Goal: Find specific page/section: Find specific page/section

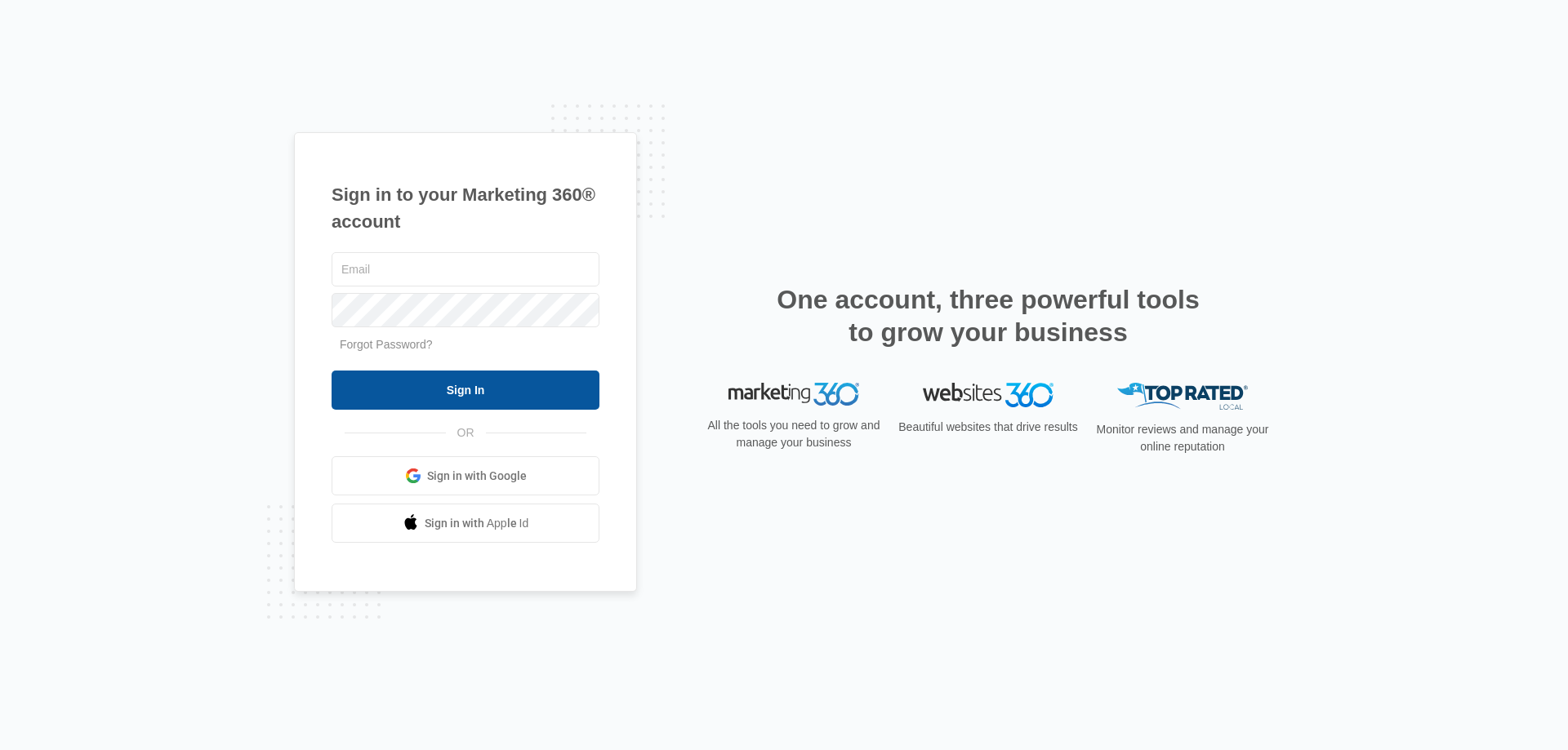
type input "[PERSON_NAME][EMAIL_ADDRESS][DOMAIN_NAME]"
click at [470, 391] on input "Sign In" at bounding box center [466, 390] width 267 height 39
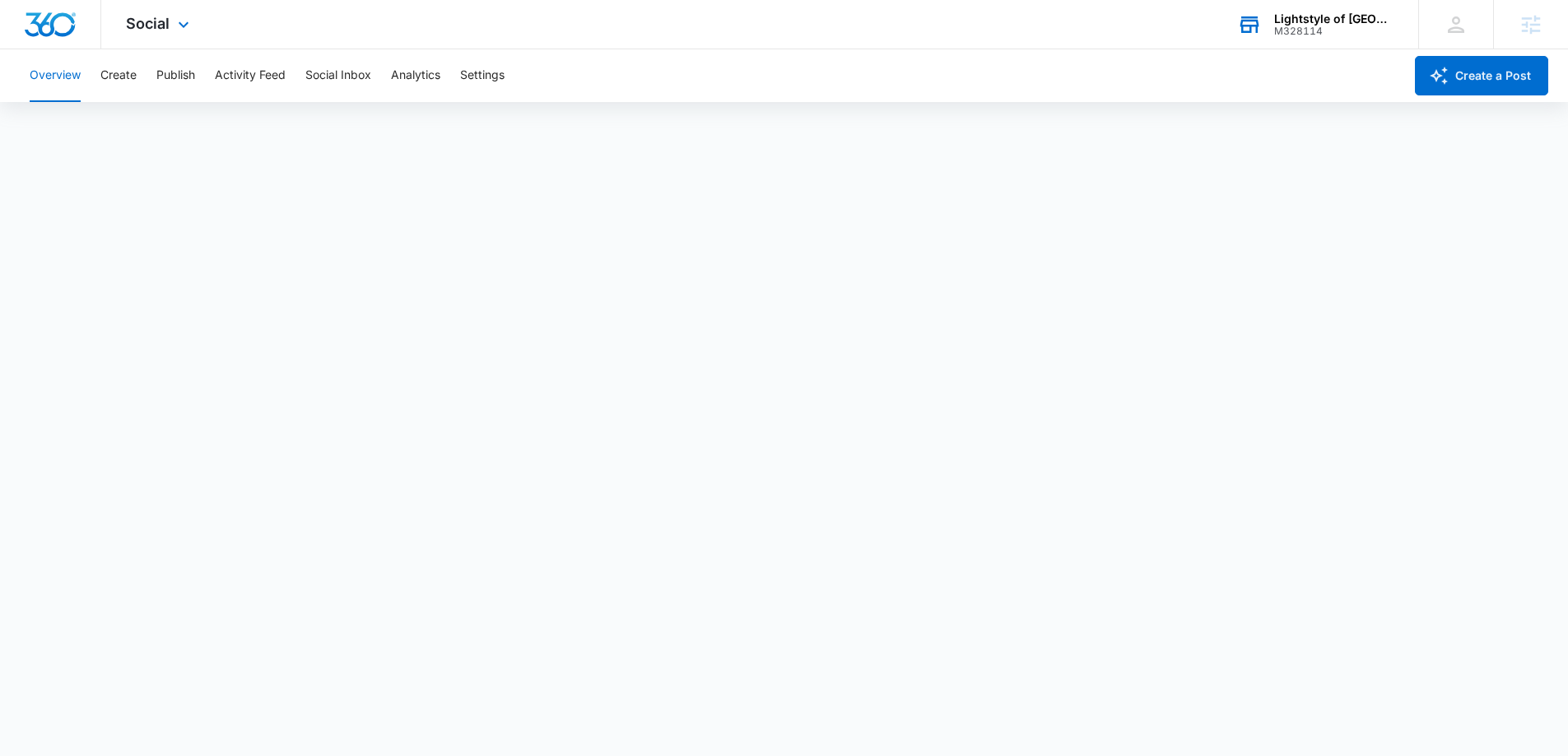
click at [1294, 37] on div "Lightstyle of Orlando M328114 Your Accounts View All" at bounding box center [1315, 24] width 206 height 49
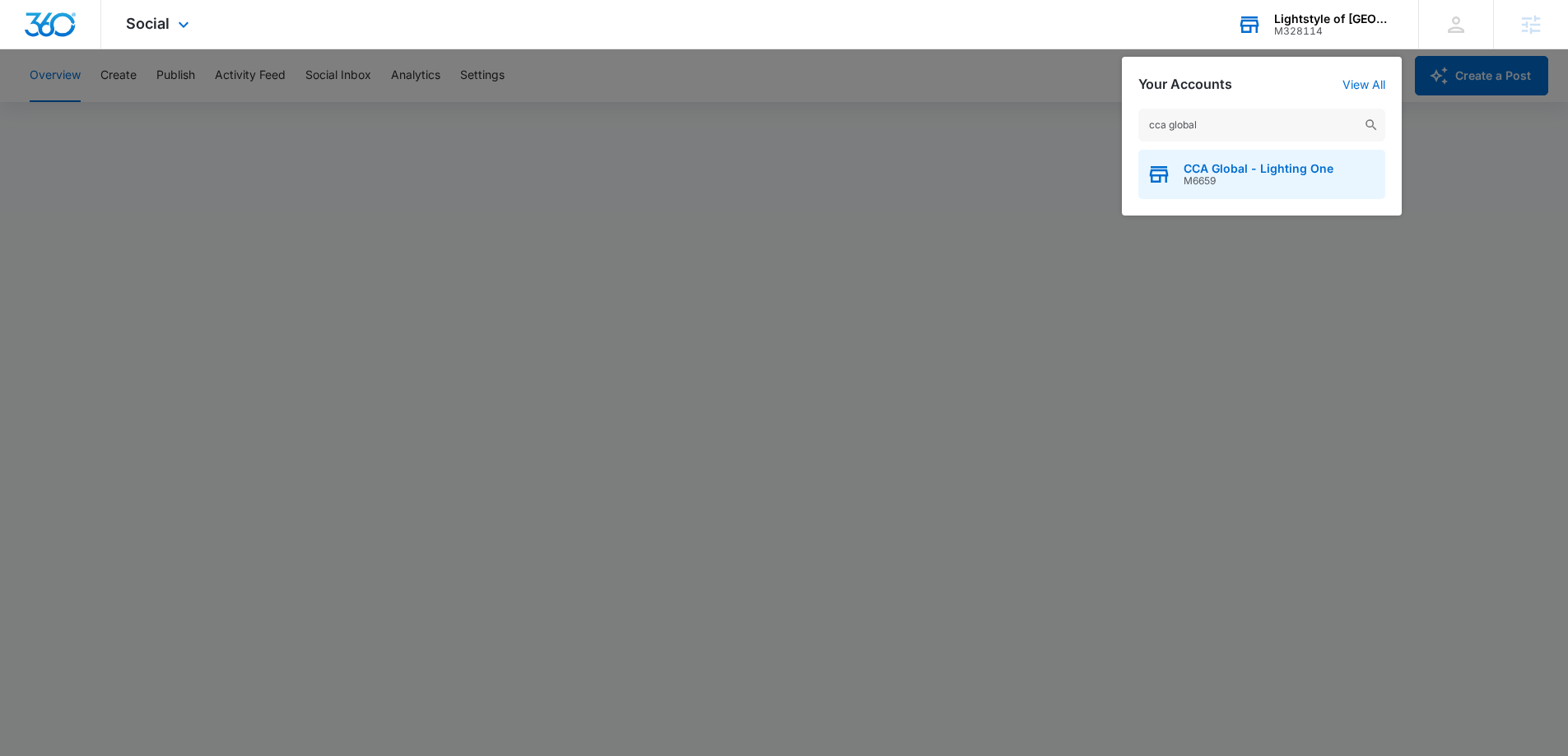
type input "cca global"
click at [1251, 182] on span "M6659" at bounding box center [1258, 181] width 150 height 11
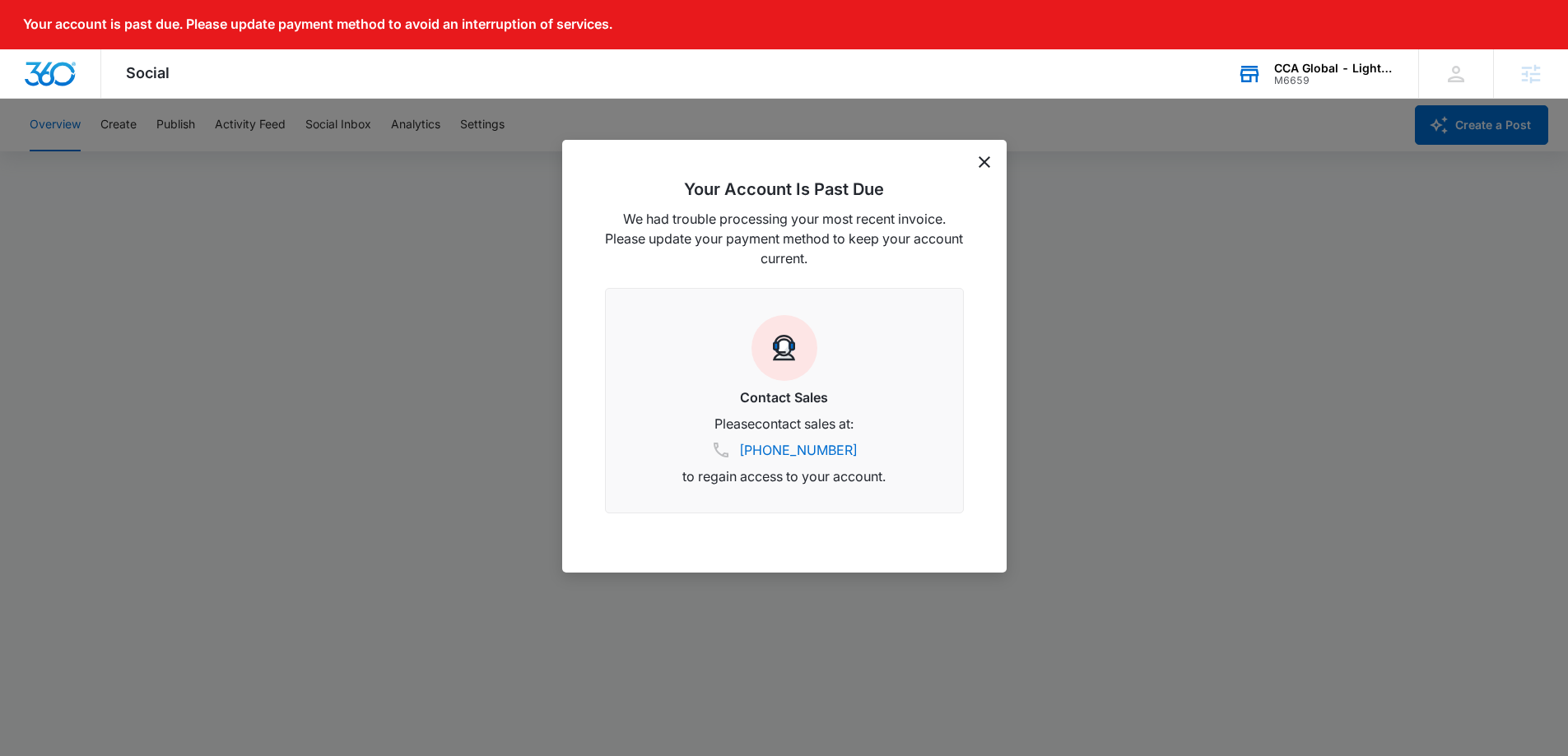
click at [987, 161] on icon "dismiss this dialog" at bounding box center [985, 162] width 11 height 11
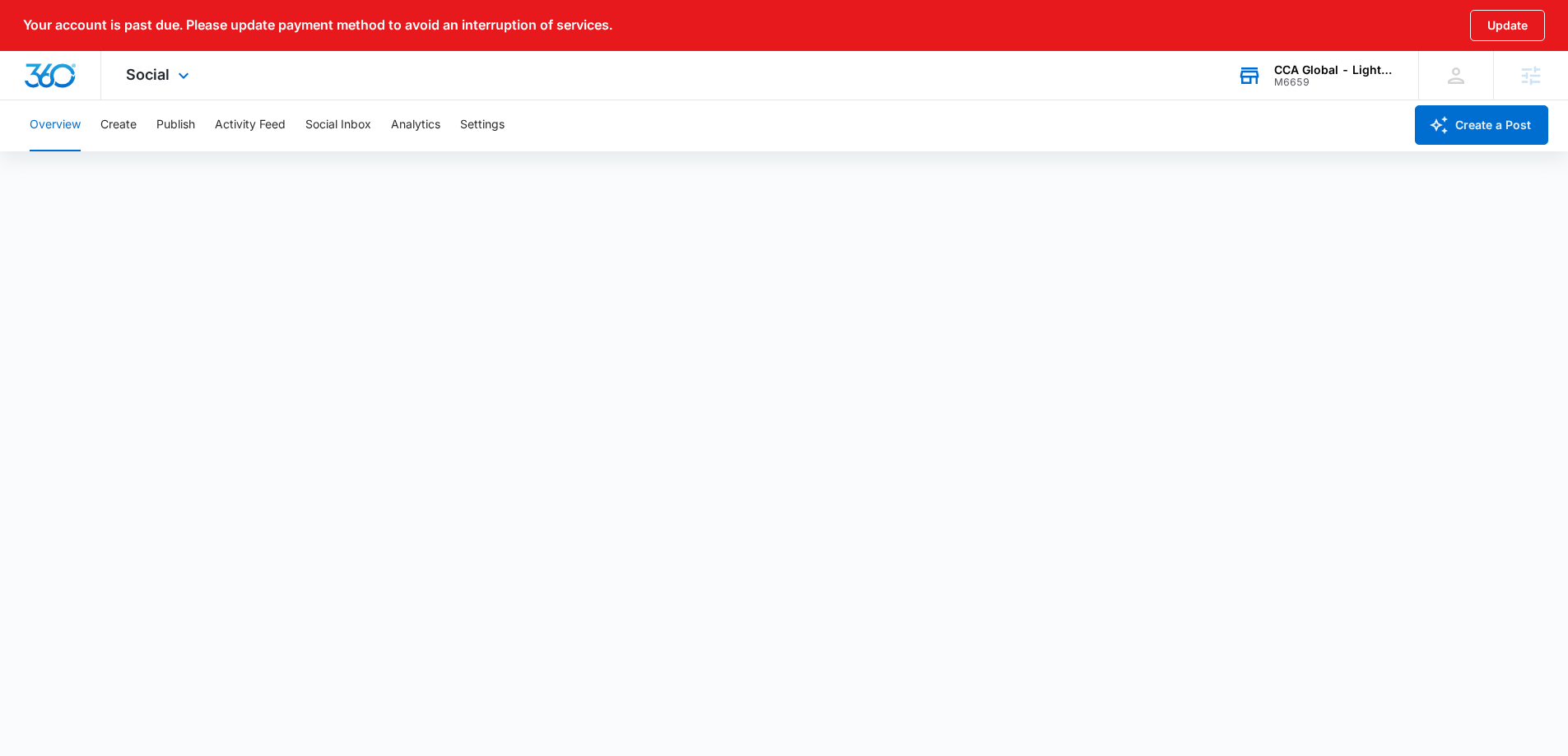
click at [181, 87] on div "Social Apps Websites Forms CRM Email Social Content Ads Intelligence Files Bran…" at bounding box center [160, 75] width 117 height 49
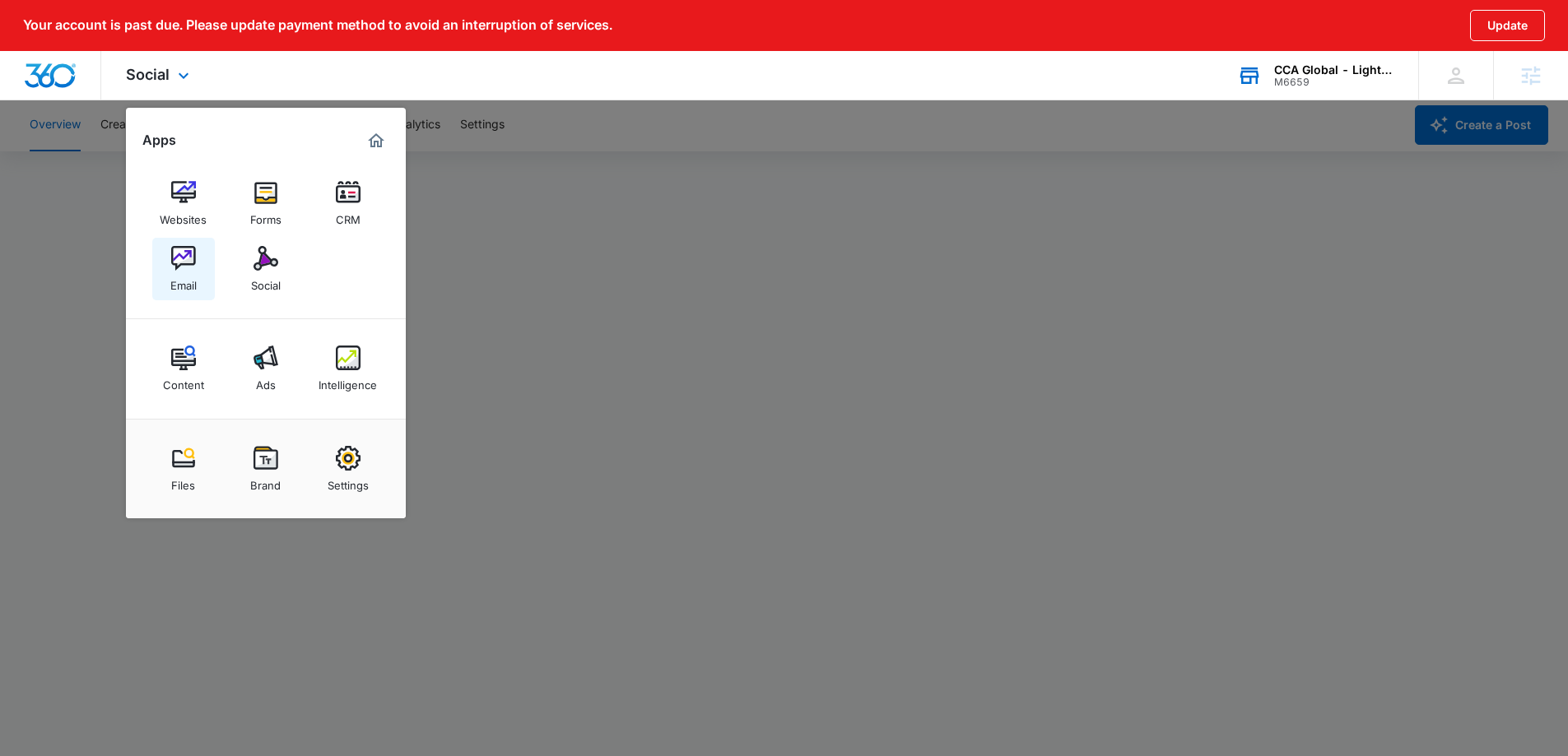
click at [179, 280] on div "Email" at bounding box center [184, 281] width 27 height 21
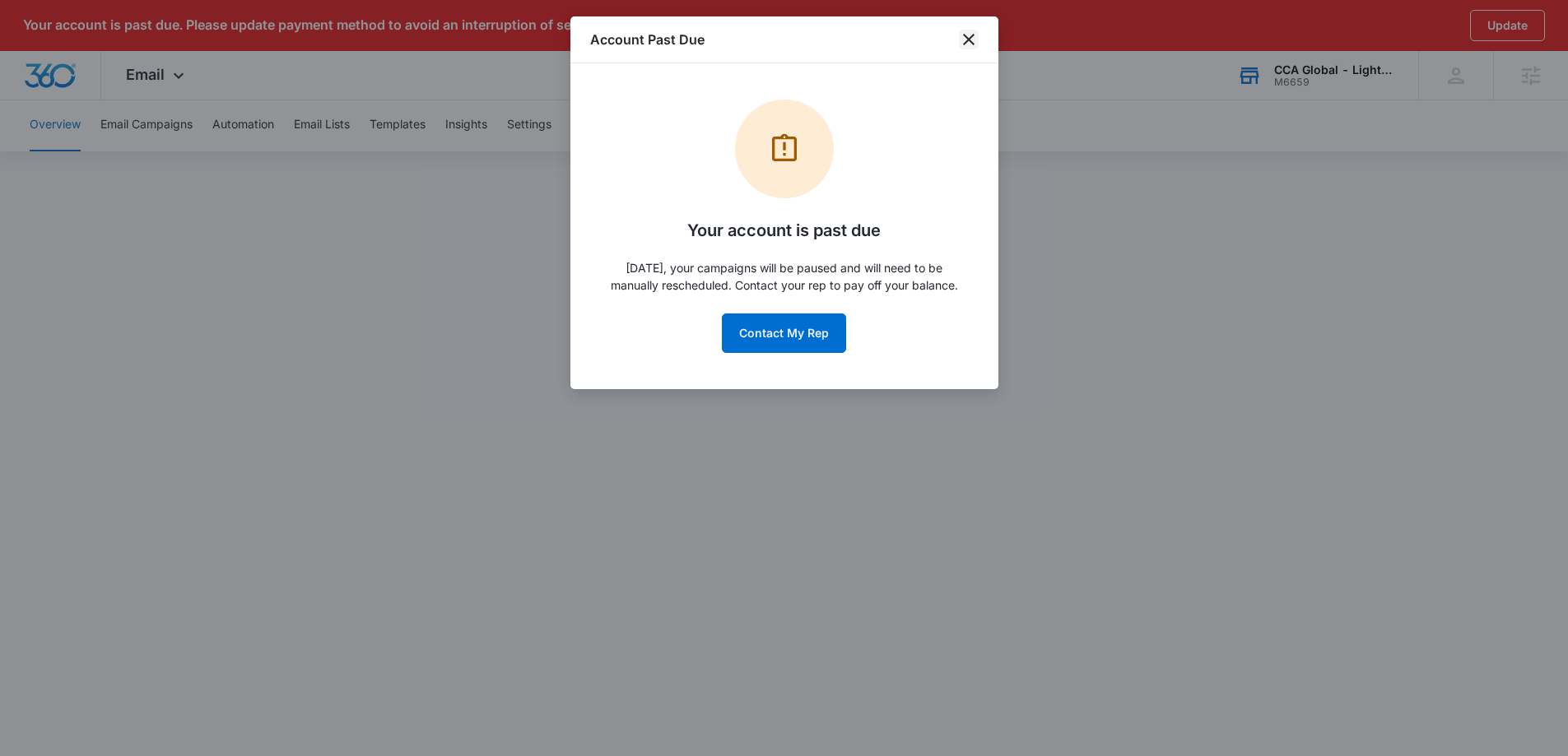
click at [973, 44] on icon "close" at bounding box center [969, 39] width 11 height 11
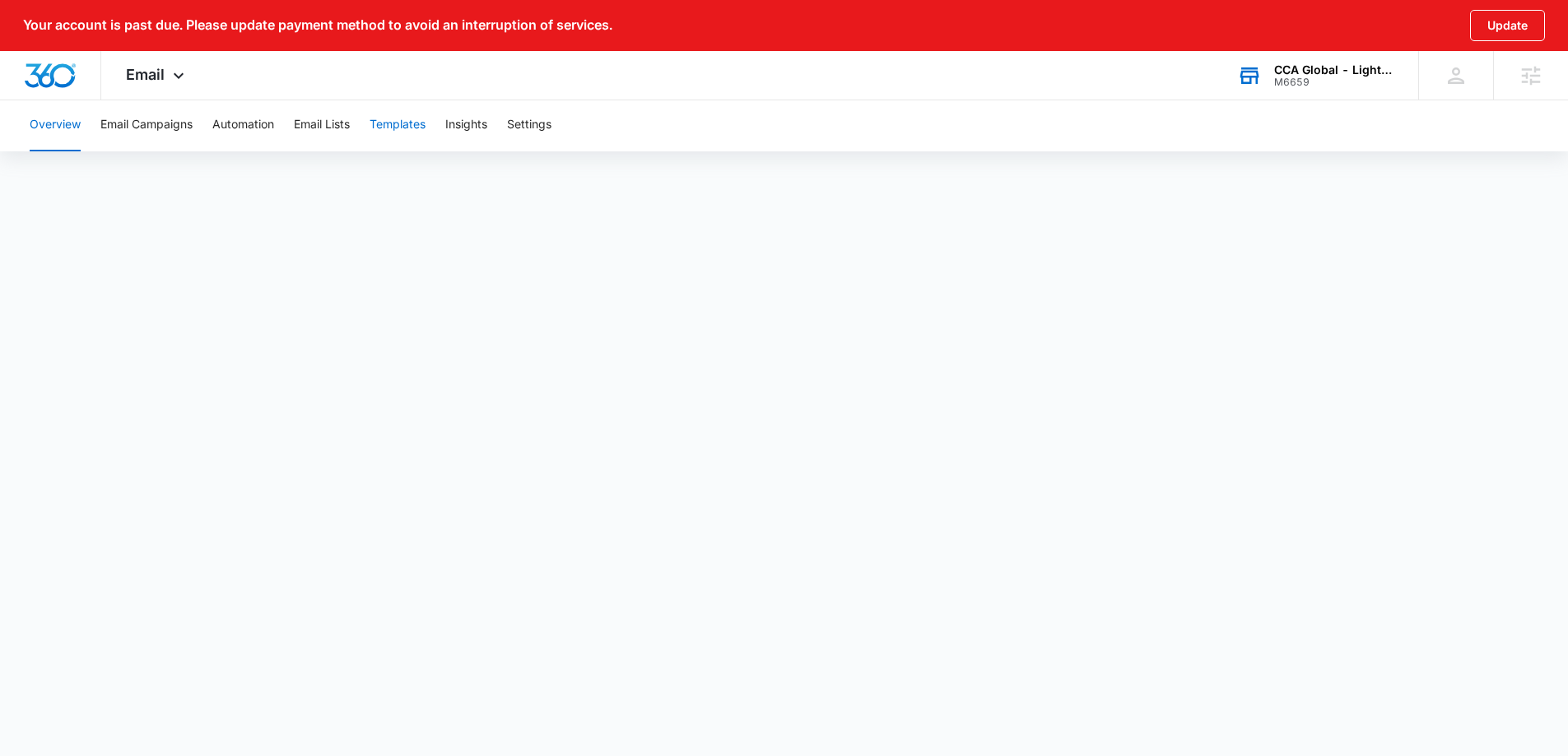
click at [402, 122] on button "Templates" at bounding box center [398, 124] width 56 height 53
click at [462, 127] on button "Insights" at bounding box center [467, 124] width 42 height 53
click at [373, 125] on div "Overview Email Campaigns Automation Email Lists Templates Insights Settings" at bounding box center [791, 124] width 1541 height 53
click at [382, 125] on button "Templates" at bounding box center [398, 124] width 56 height 53
click at [135, 120] on button "Email Campaigns" at bounding box center [146, 124] width 92 height 53
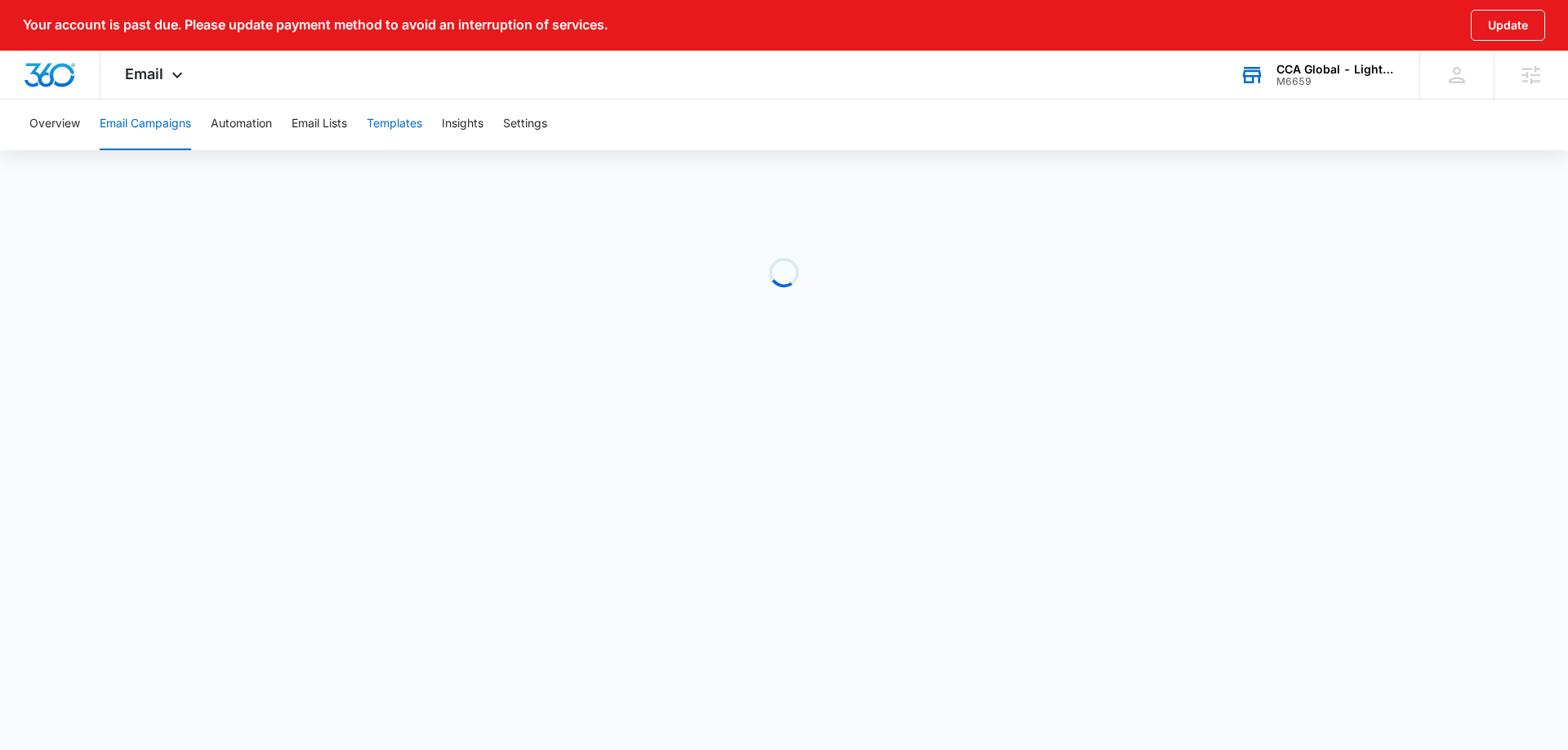
click at [385, 122] on button "Templates" at bounding box center [395, 123] width 56 height 52
click at [1303, 95] on div "CCA Global - Lighting One M6659 Your Accounts View All" at bounding box center [1304, 74] width 204 height 48
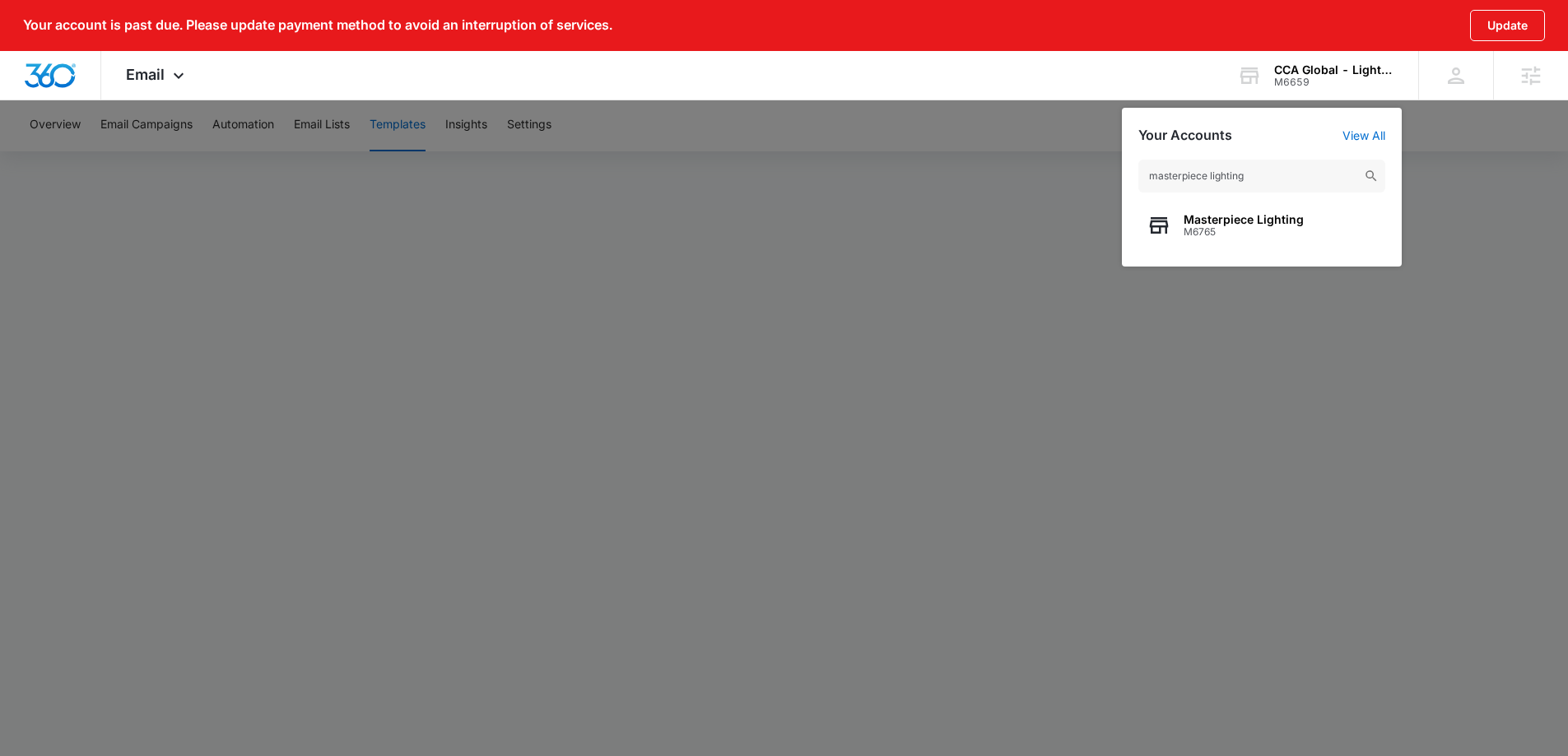
type input "masterpiece lighting"
click at [1293, 222] on span "Masterpiece Lighting" at bounding box center [1244, 220] width 120 height 13
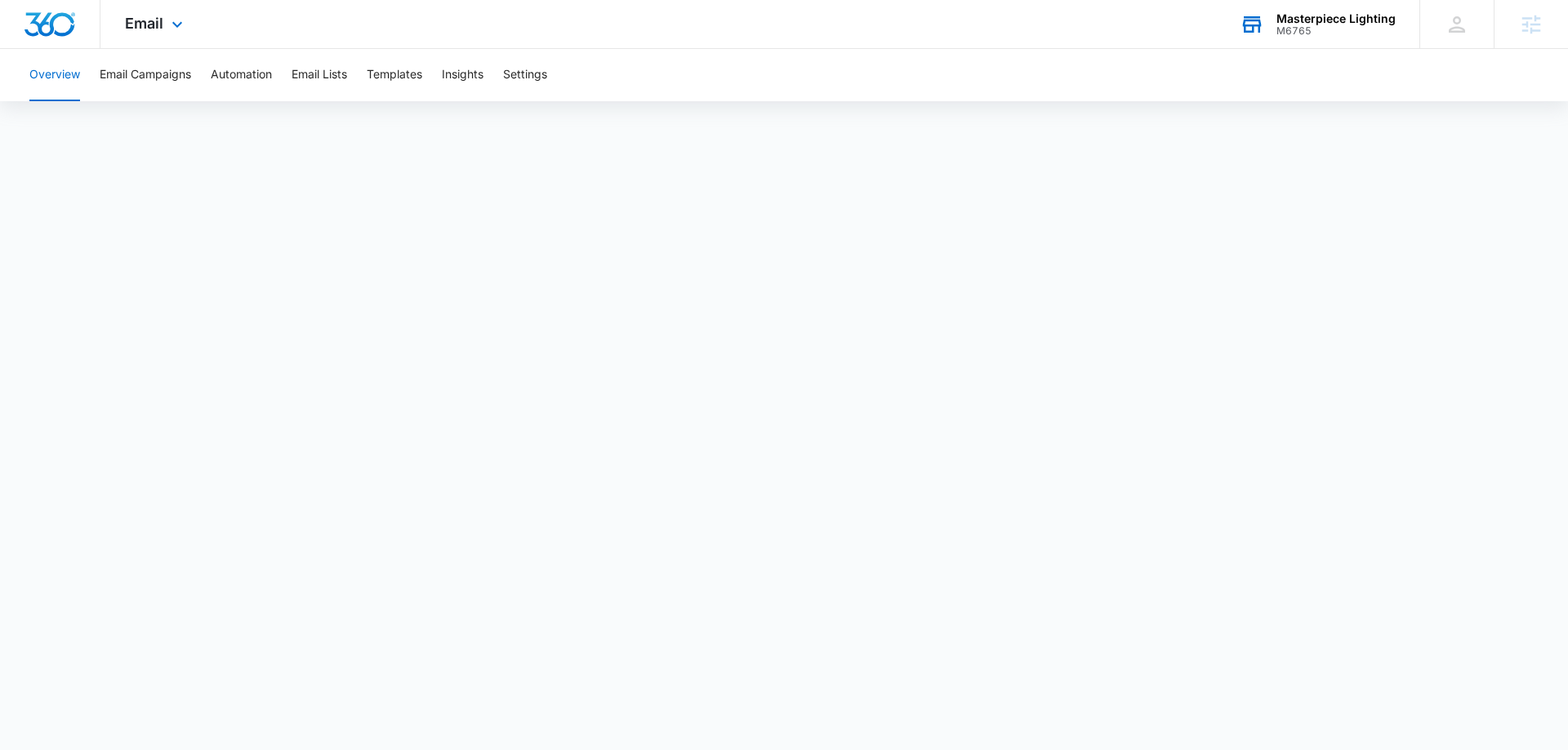
click at [1296, 28] on div "M6765" at bounding box center [1337, 31] width 120 height 11
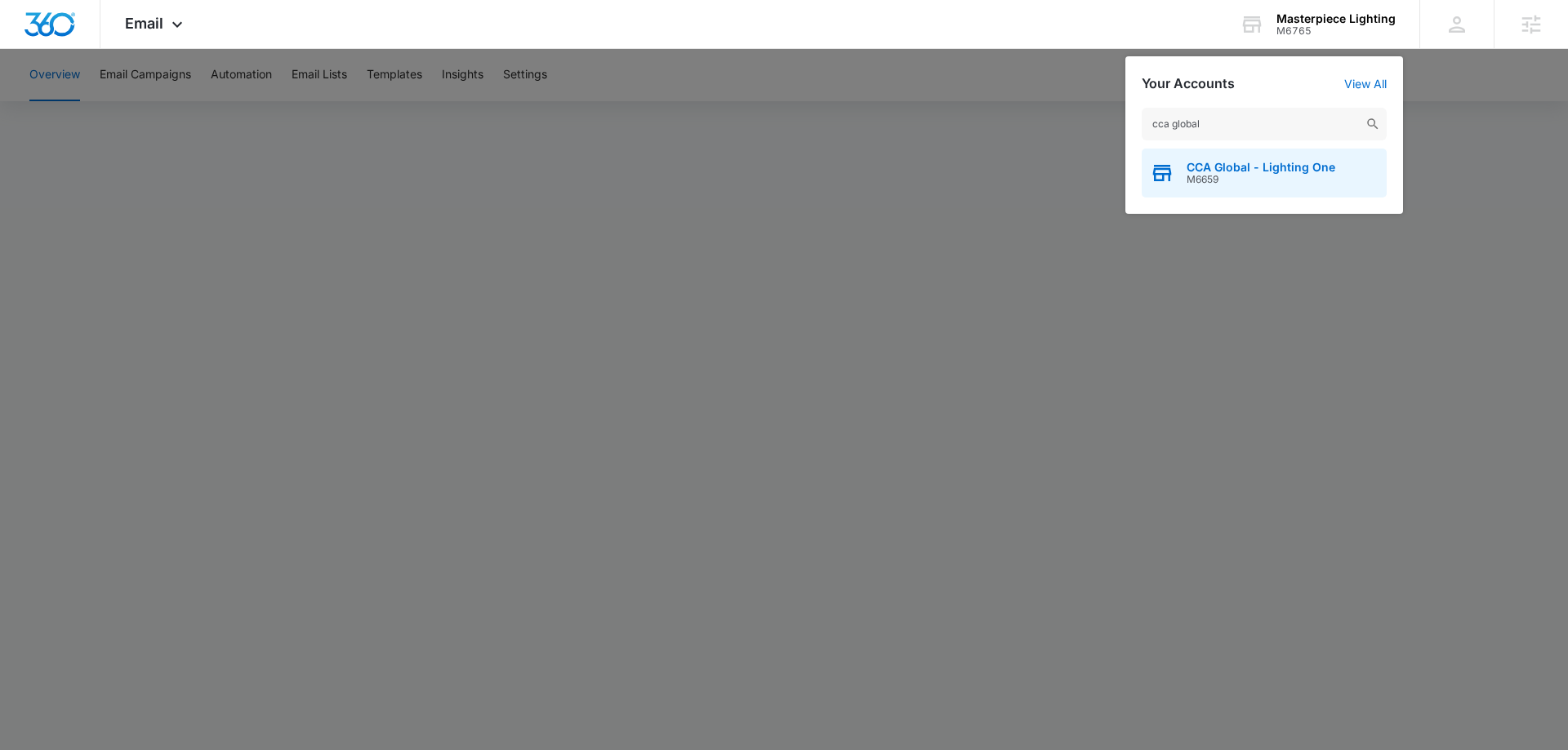
type input "cca global"
click at [1301, 184] on span "M6659" at bounding box center [1261, 179] width 149 height 11
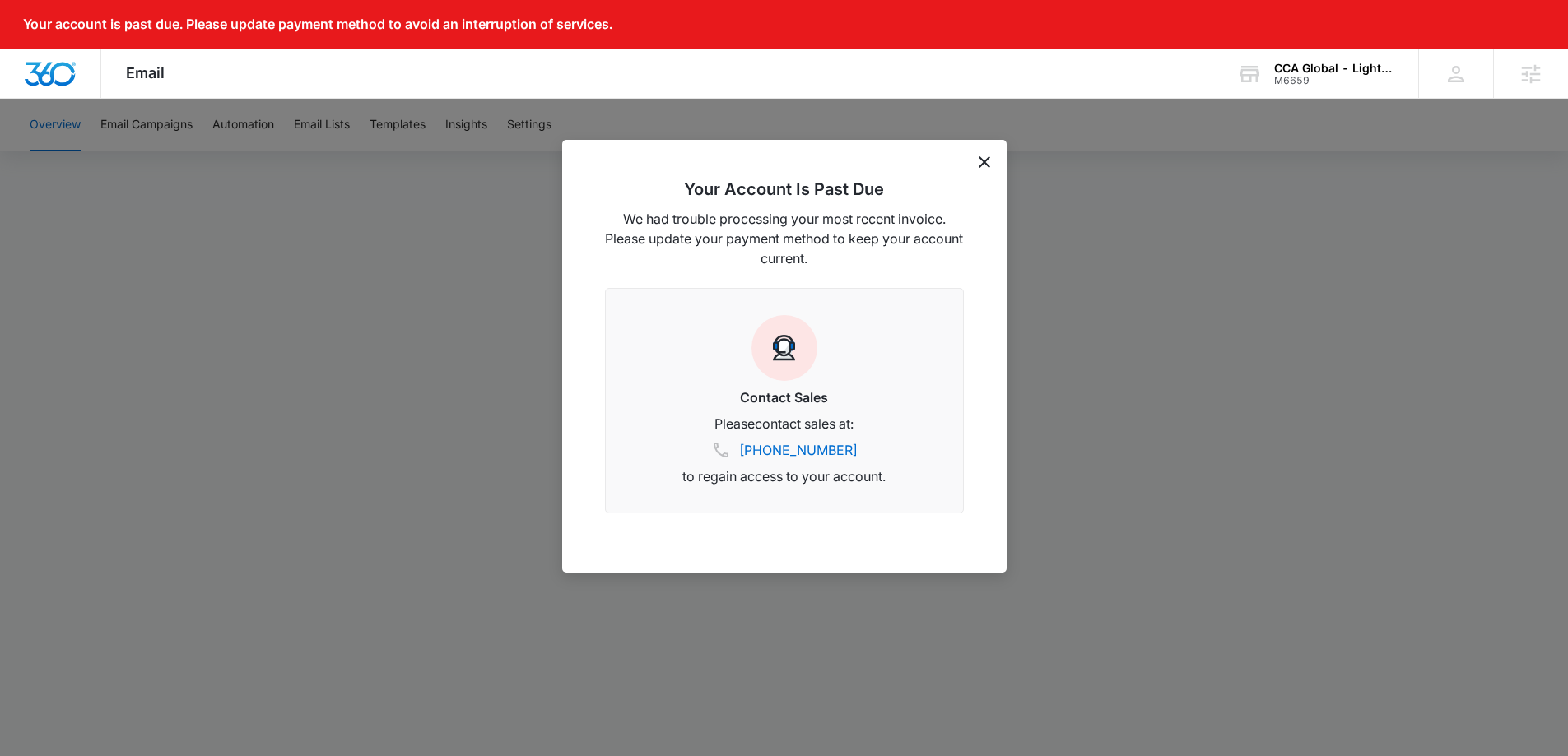
click at [986, 157] on icon "dismiss this dialog" at bounding box center [985, 162] width 11 height 11
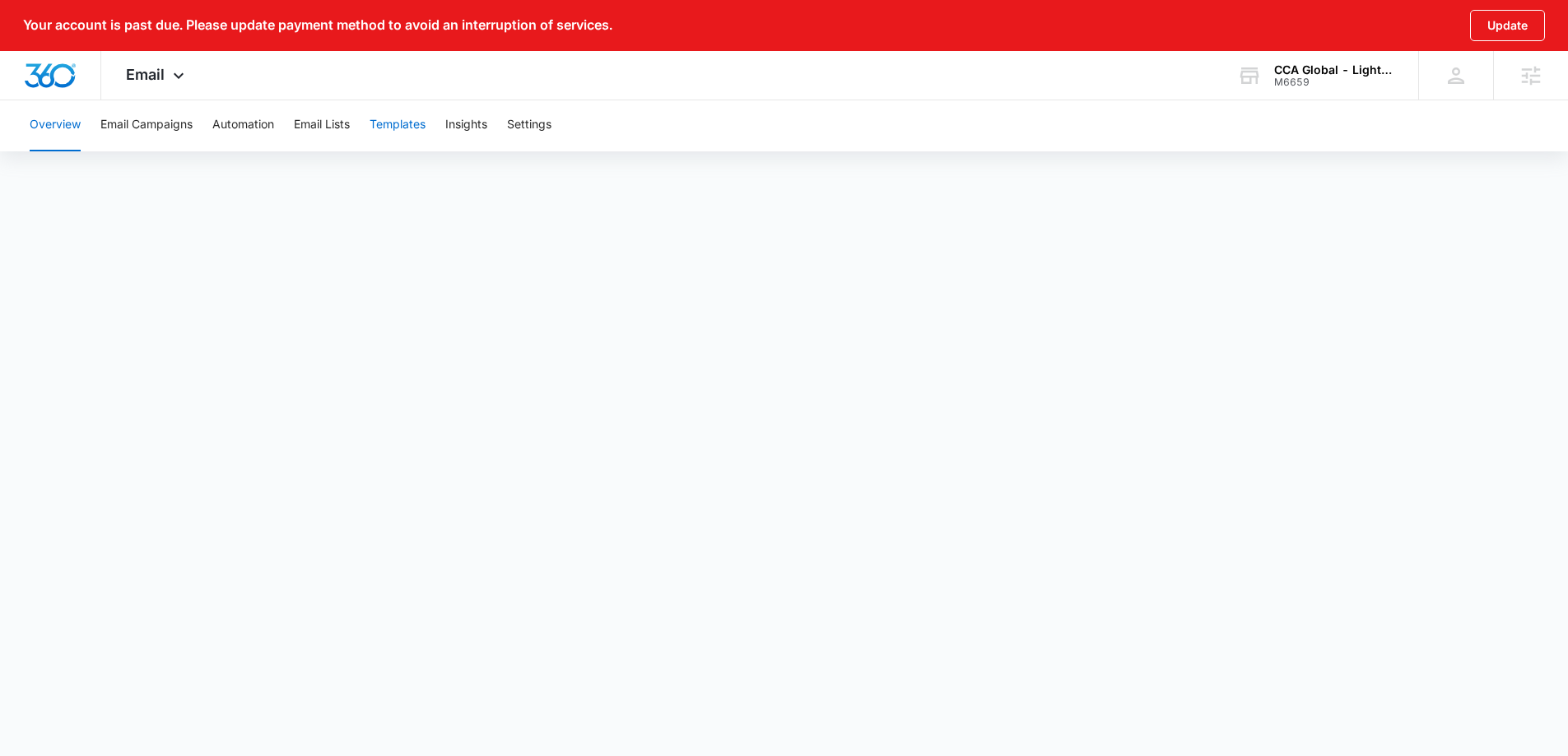
click at [403, 137] on button "Templates" at bounding box center [398, 124] width 56 height 53
